Goal: Navigation & Orientation: Find specific page/section

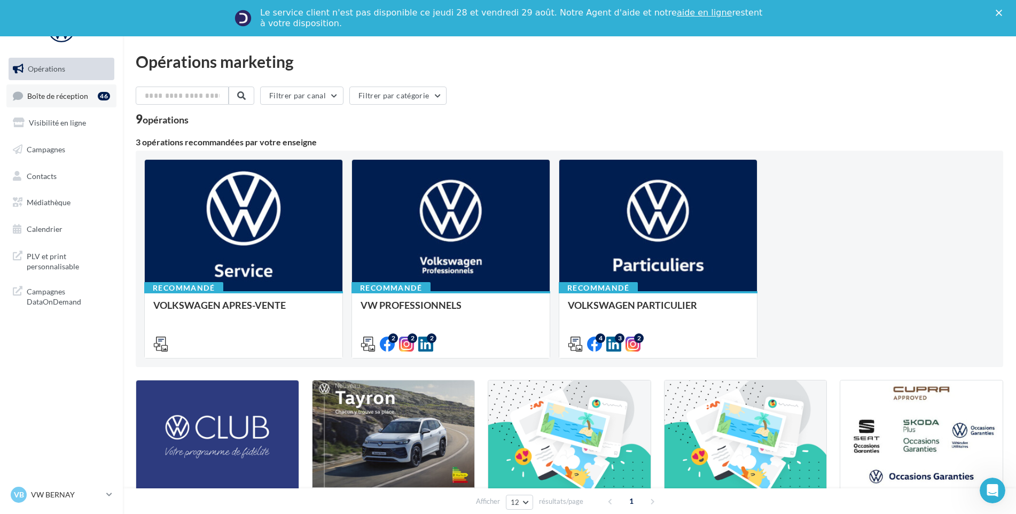
click at [31, 97] on span "Boîte de réception" at bounding box center [57, 95] width 61 height 9
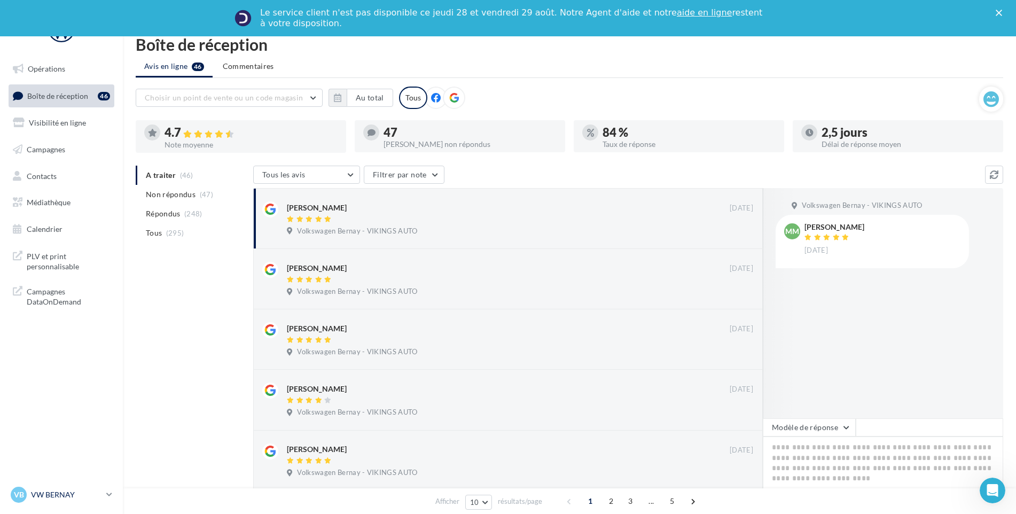
click at [43, 490] on p "VW BERNAY" at bounding box center [66, 494] width 71 height 11
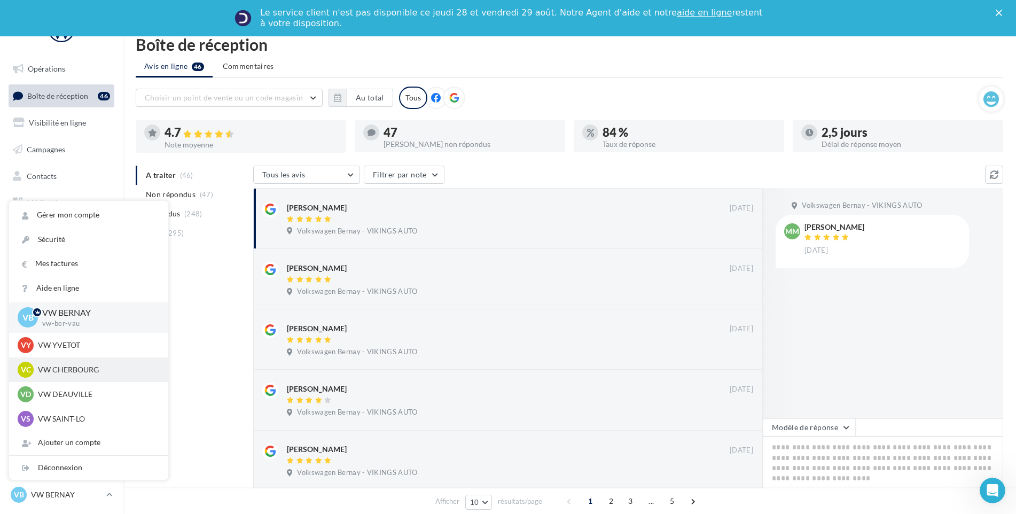
click at [93, 370] on p "VW CHERBOURG" at bounding box center [97, 369] width 118 height 11
